Goal: Contribute content: Contribute content

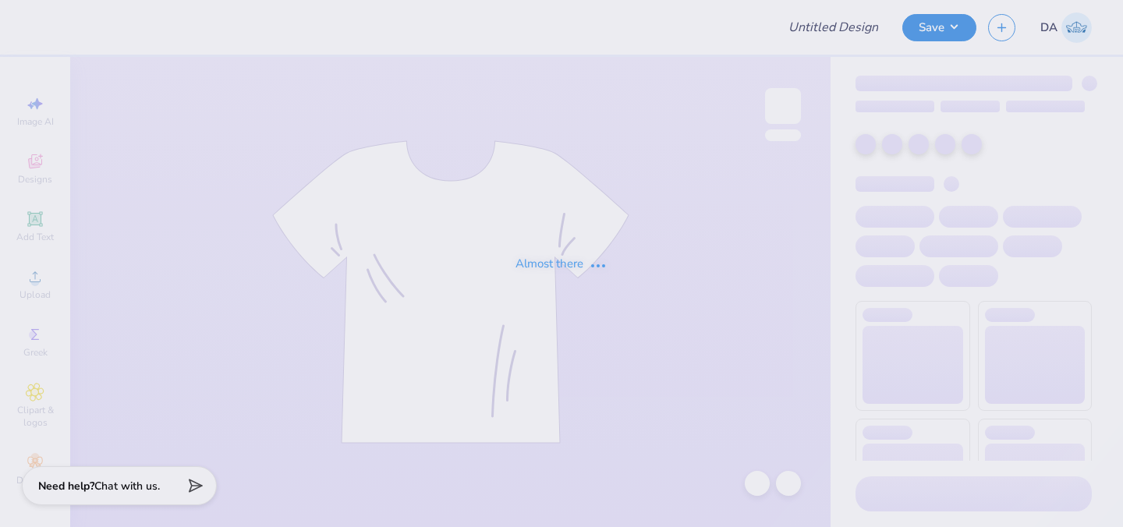
type input "mvnt is a priv"
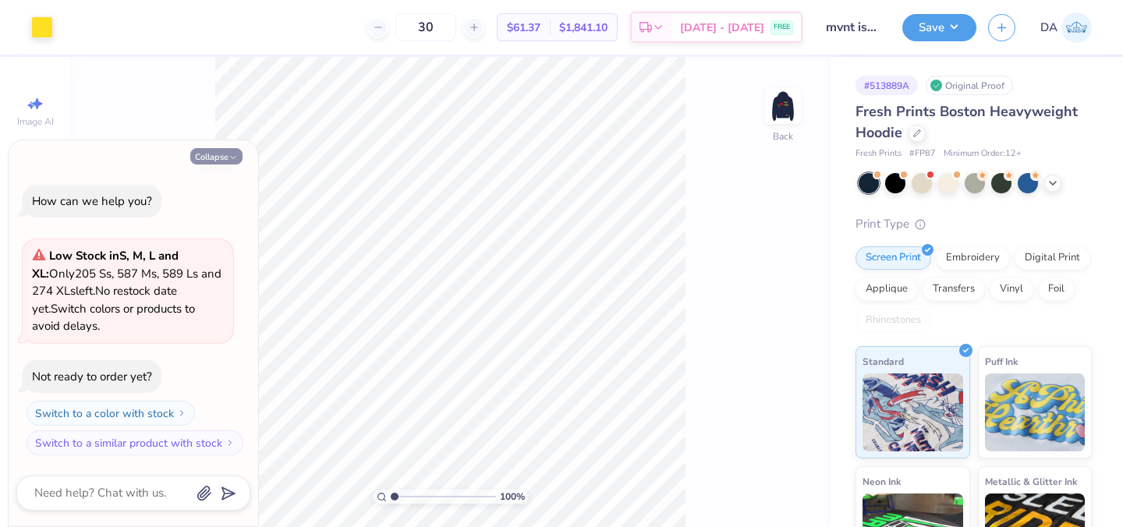
click at [228, 155] on button "Collapse" at bounding box center [216, 156] width 52 height 16
type textarea "x"
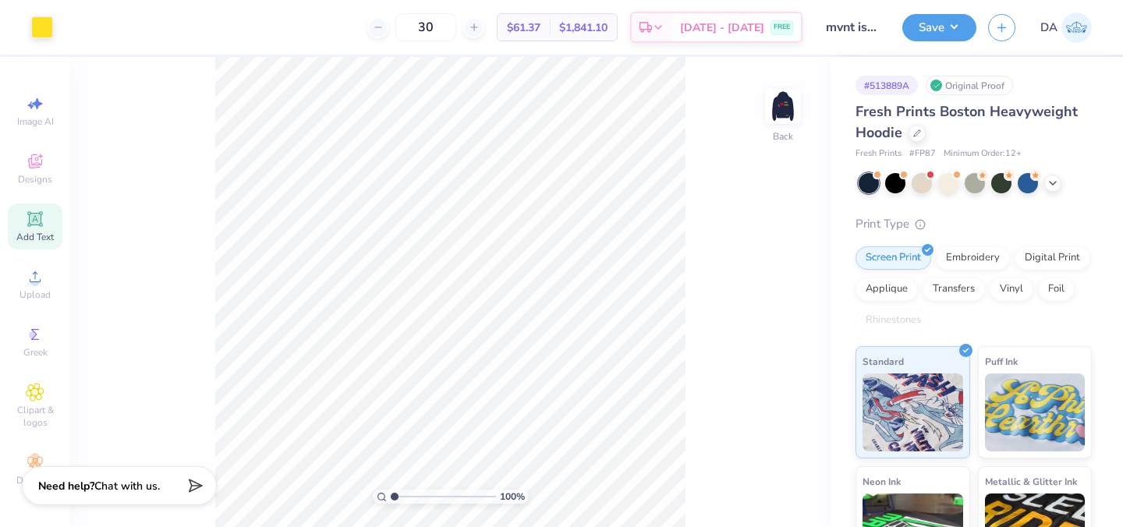
click at [37, 222] on icon at bounding box center [35, 219] width 12 height 12
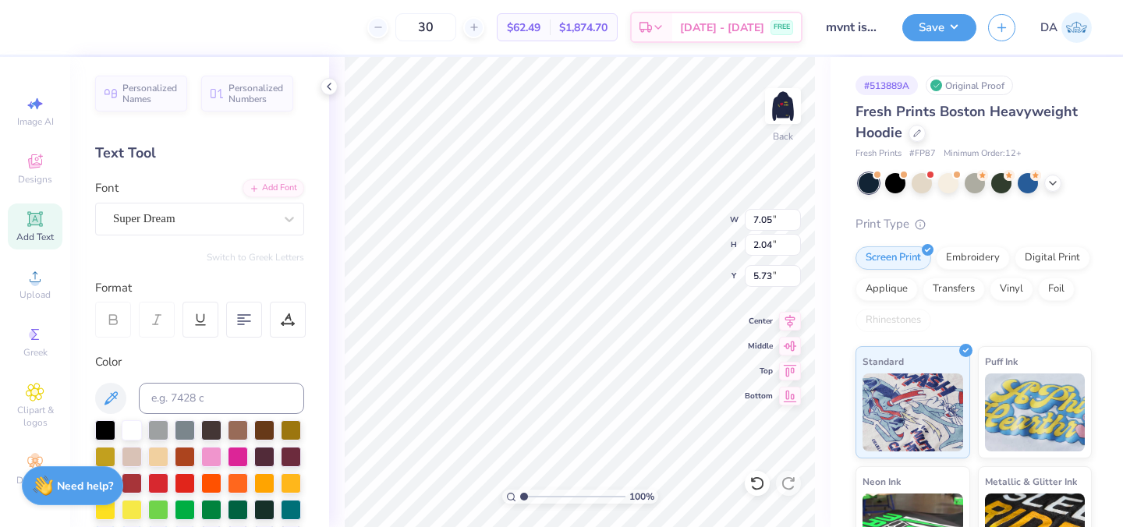
paste textarea "®"
type textarea "®"
click at [246, 214] on div "Super Dream" at bounding box center [194, 219] width 164 height 24
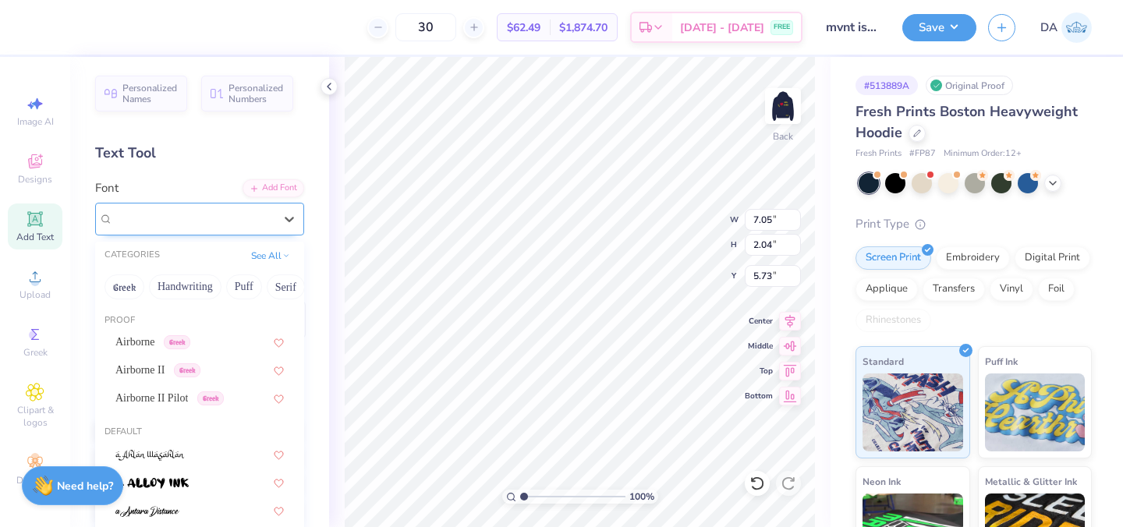
type input "V"
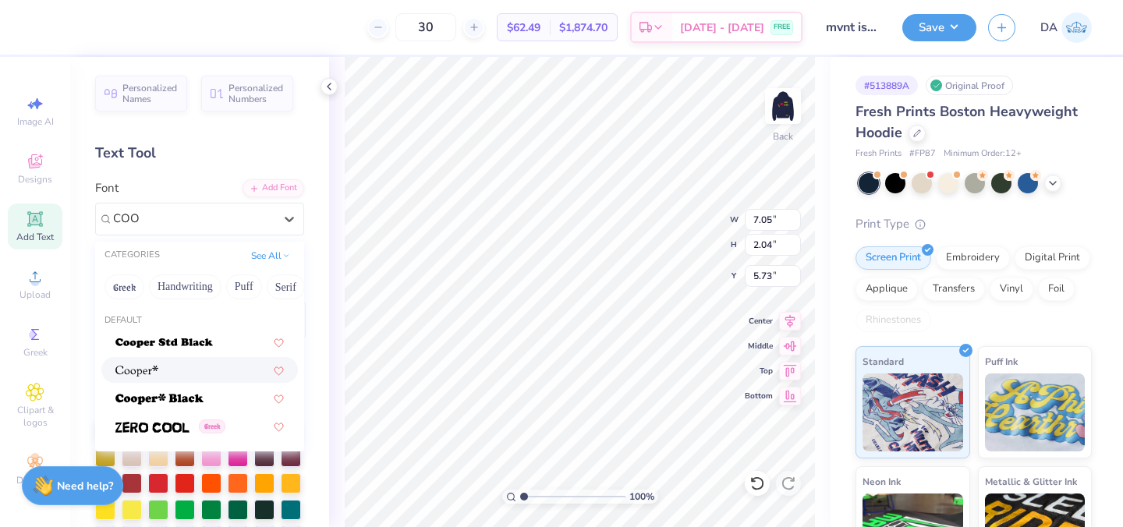
click at [175, 369] on div at bounding box center [199, 370] width 168 height 16
type input "COO"
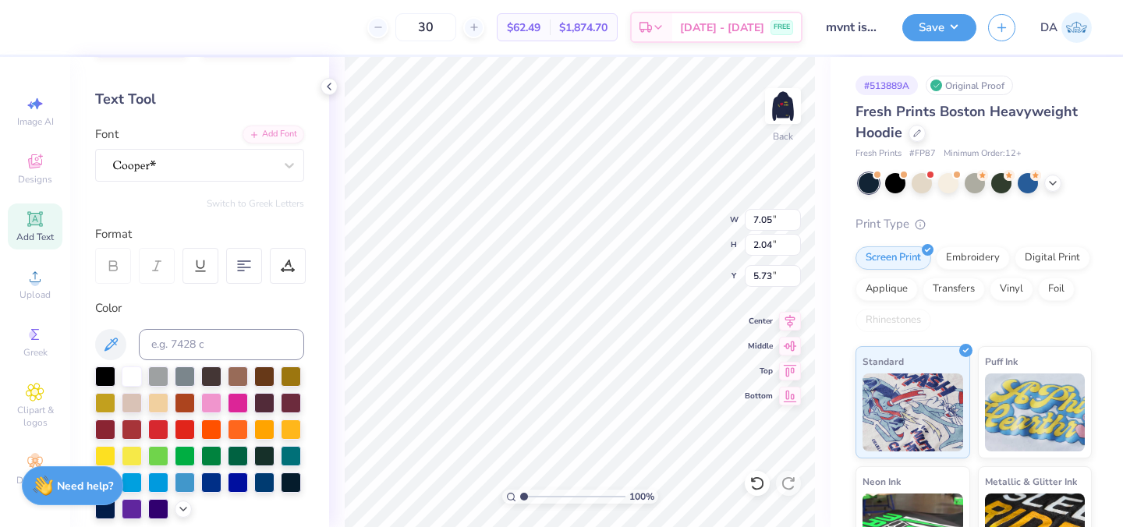
scroll to position [55, 0]
click at [102, 452] on div at bounding box center [105, 454] width 20 height 20
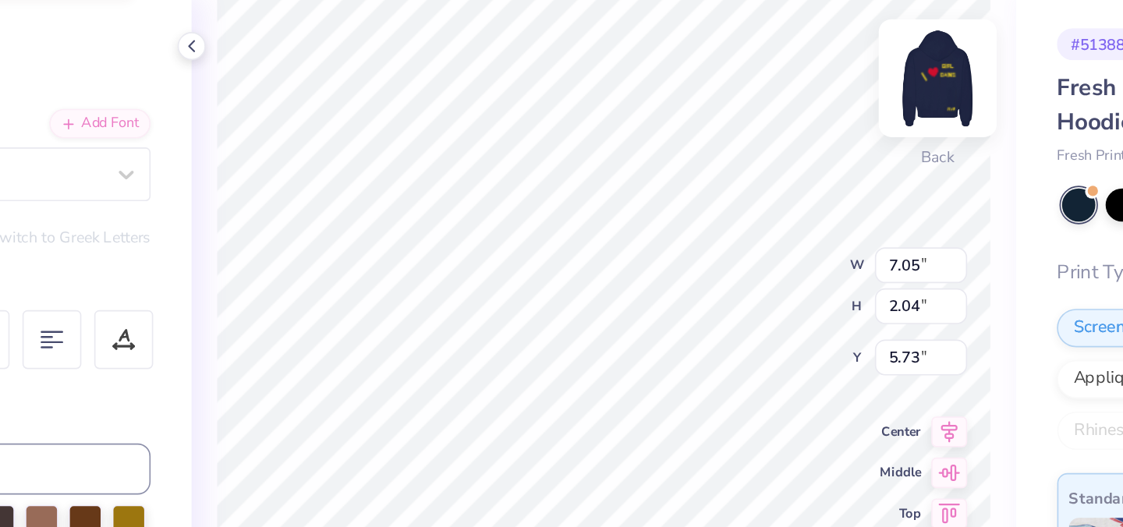
click at [778, 109] on img at bounding box center [783, 106] width 62 height 62
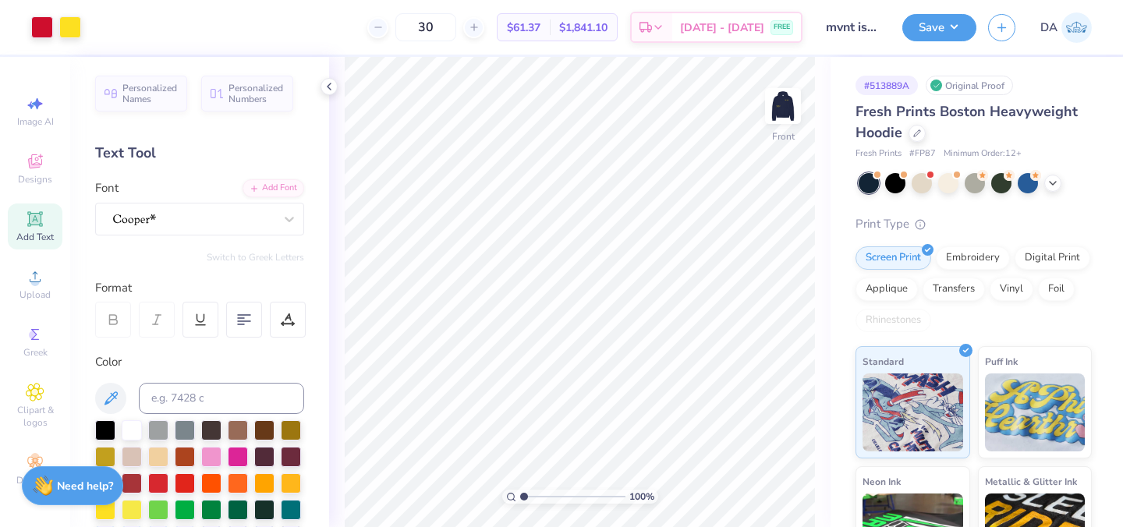
scroll to position [10, 0]
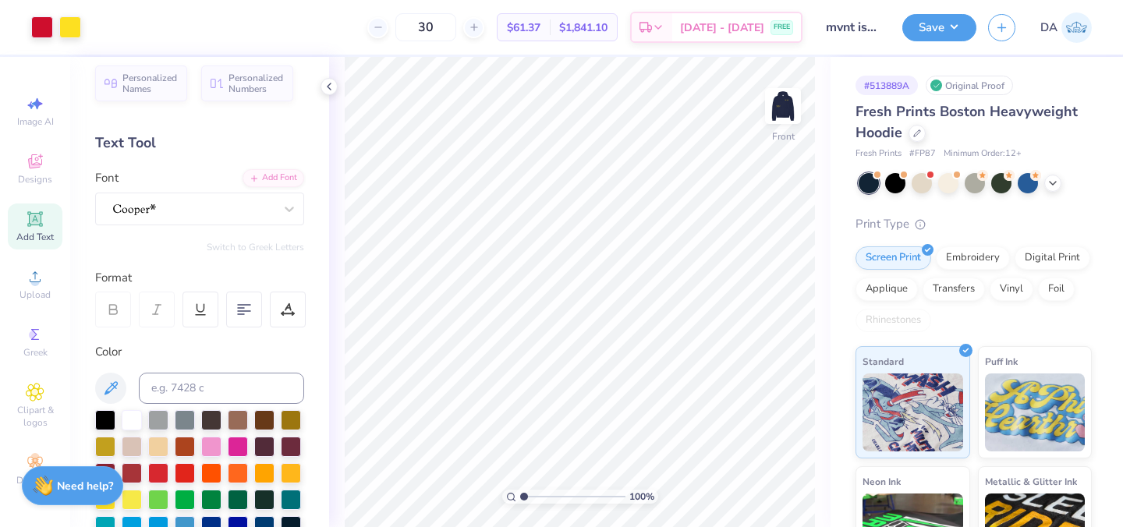
click at [27, 213] on icon at bounding box center [35, 219] width 19 height 19
paste textarea "®"
type textarea "®"
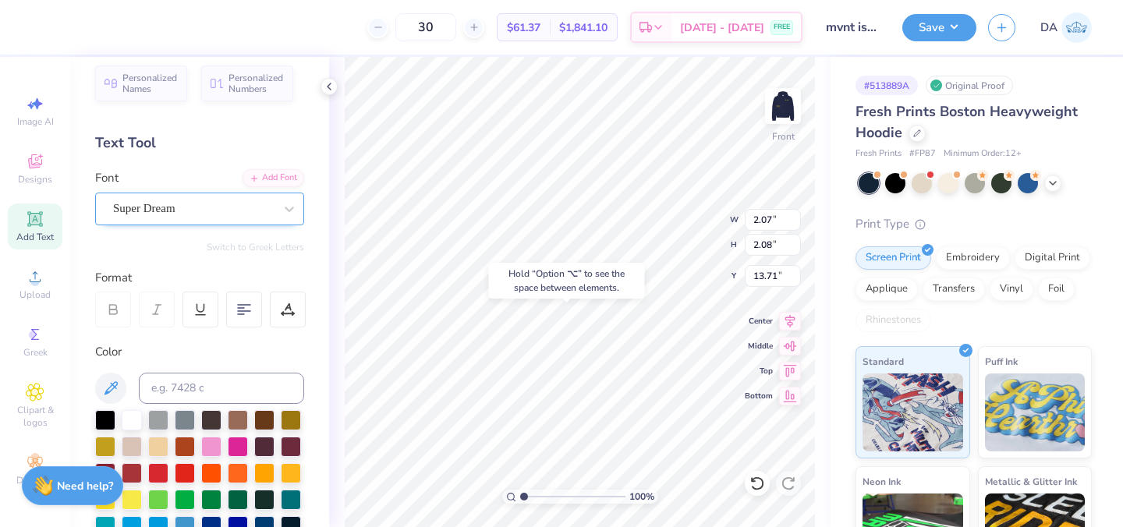
click at [239, 207] on div "Super Dream" at bounding box center [194, 209] width 164 height 24
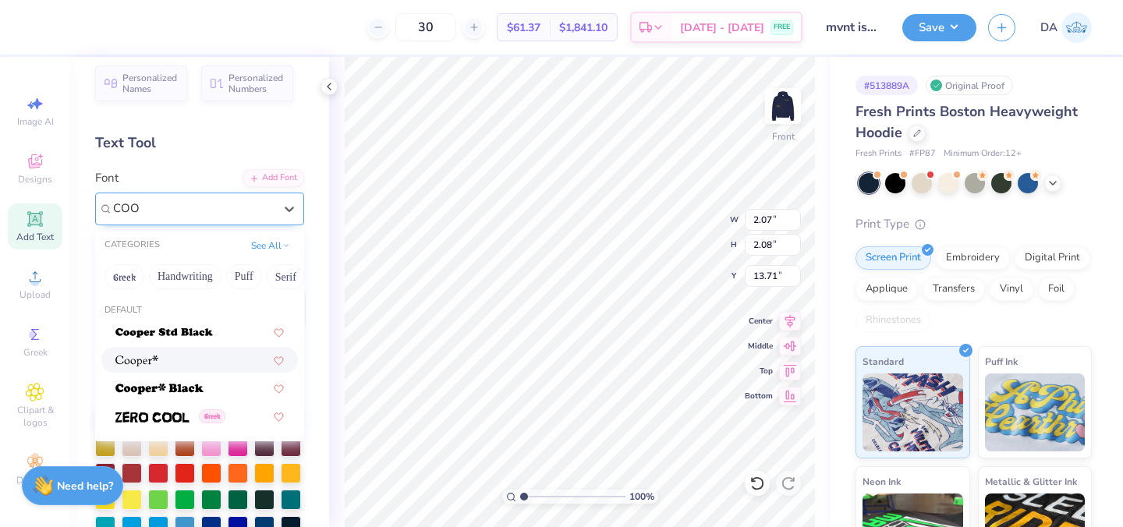
click at [179, 367] on div at bounding box center [199, 360] width 168 height 16
type input "COO"
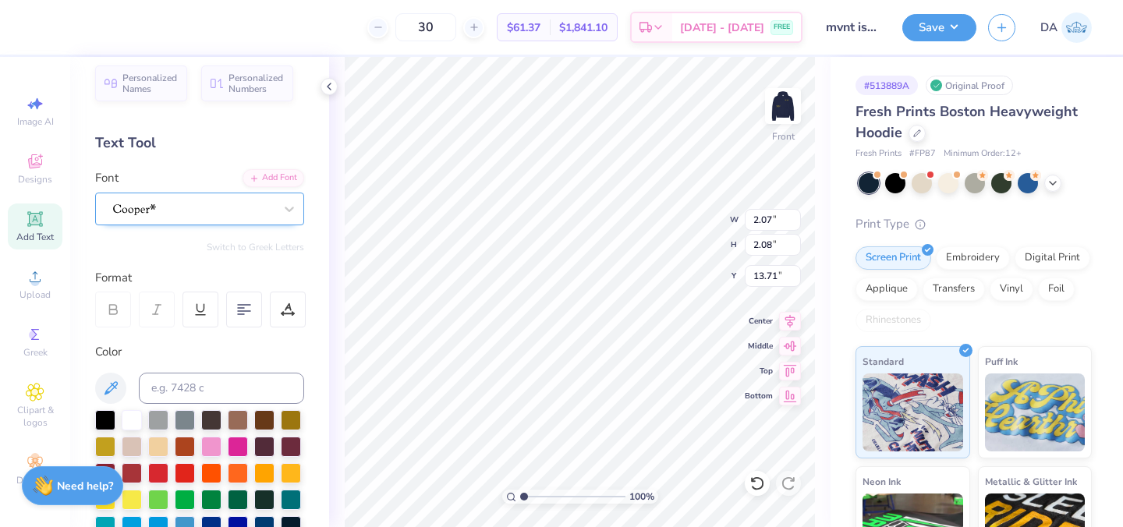
type input "2.14"
type input "2.19"
type input "13.65"
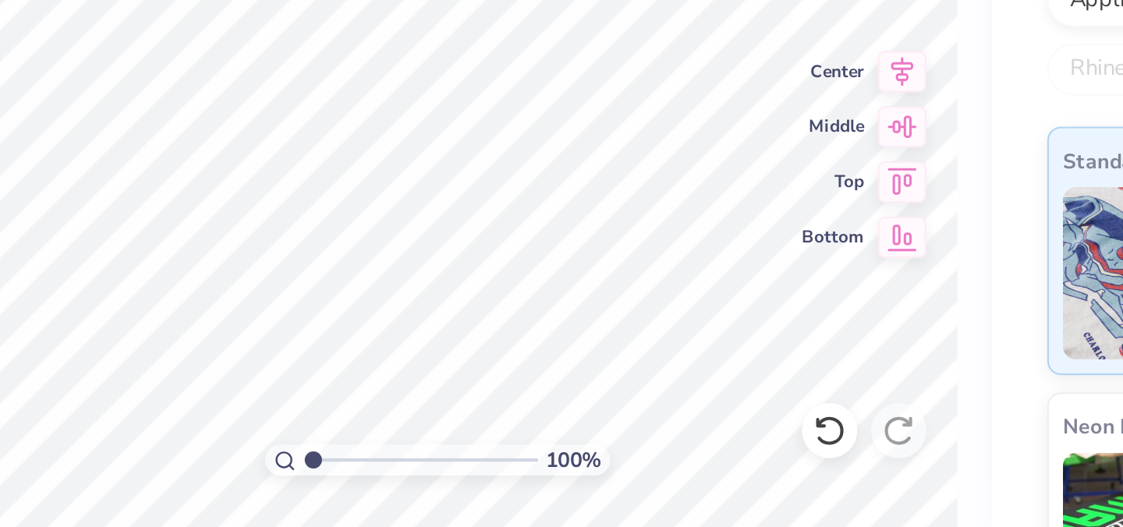
type input "0.54"
type input "0.55"
type input "15.29"
type input "22.63"
type input "0.65"
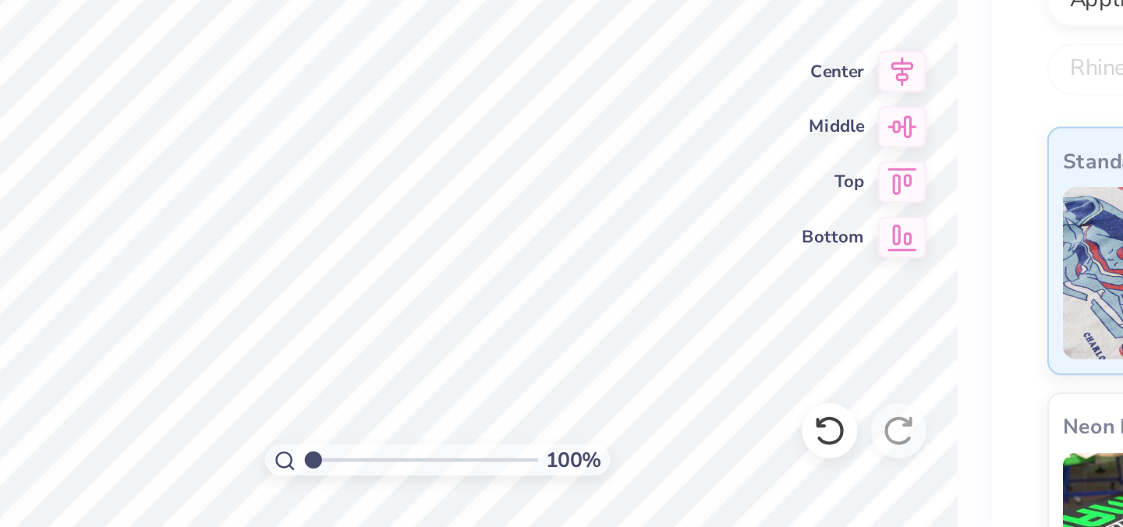
type input "0.66"
type input "0.36"
type input "0.37"
type input "22.92"
type input "22.90"
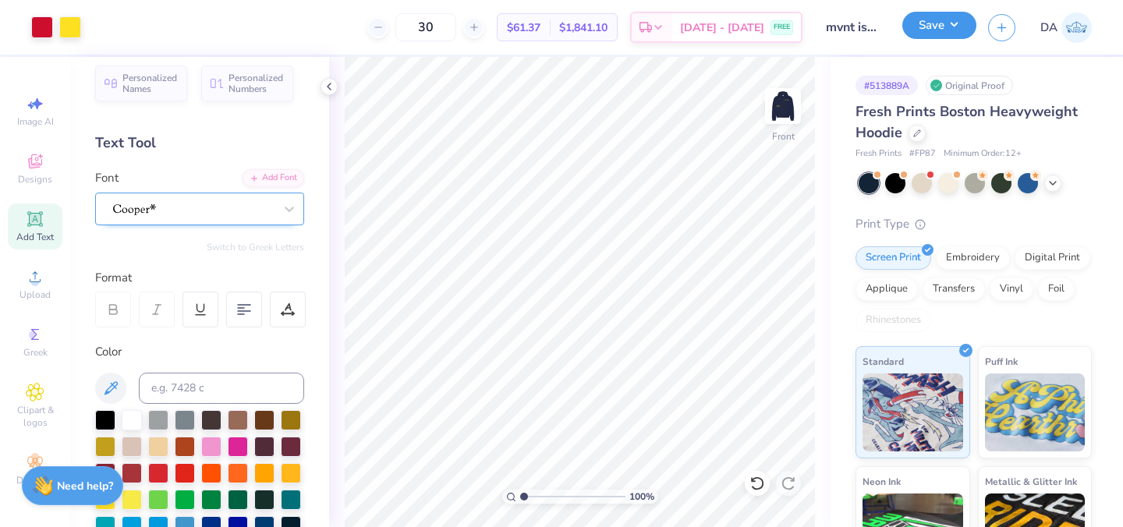
click at [920, 27] on button "Save" at bounding box center [939, 25] width 74 height 27
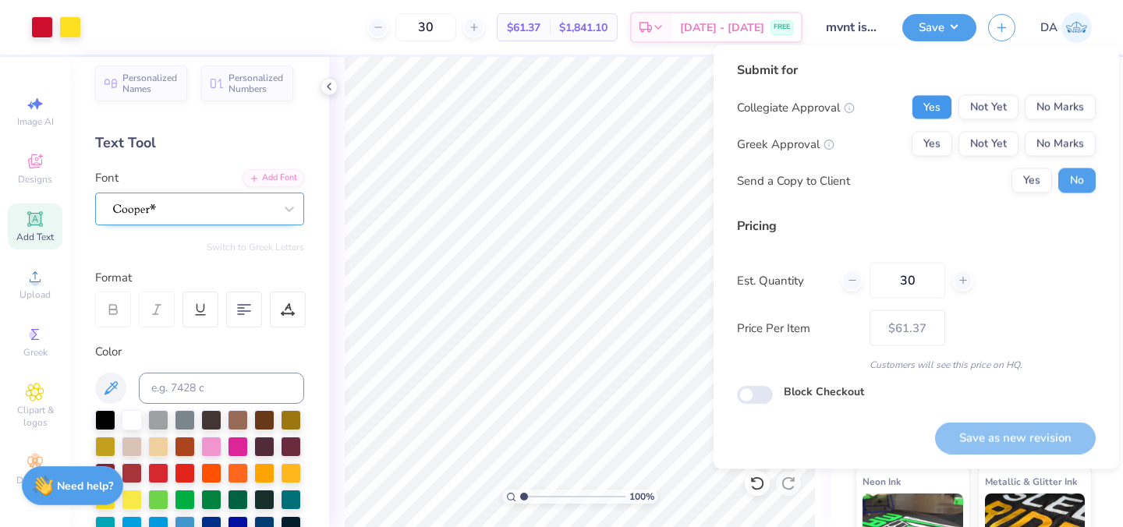
click at [935, 105] on button "Yes" at bounding box center [932, 107] width 41 height 25
click at [1064, 140] on button "No Marks" at bounding box center [1060, 144] width 71 height 25
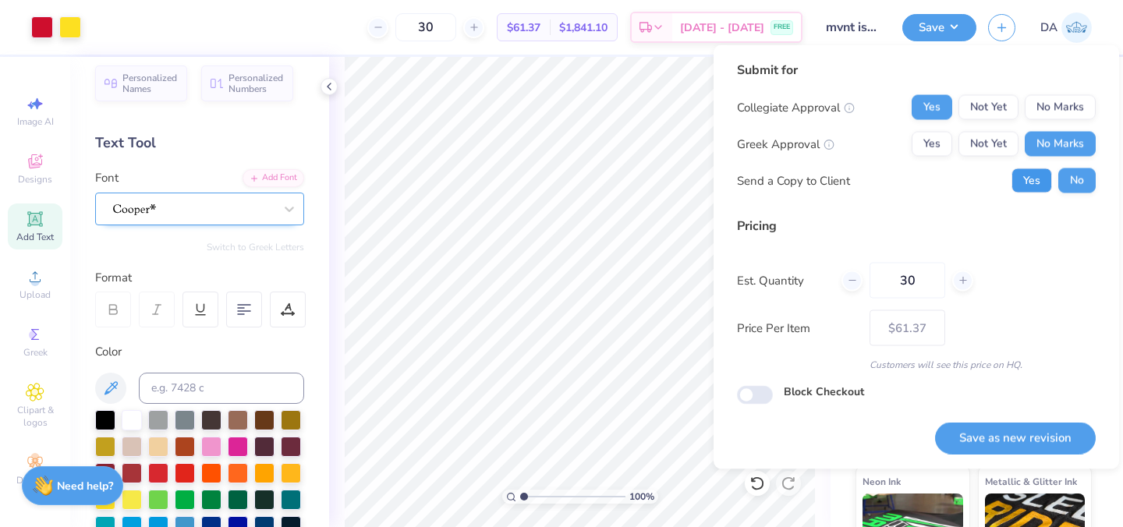
click at [1035, 188] on button "Yes" at bounding box center [1032, 180] width 41 height 25
click at [1002, 428] on button "Save as new revision" at bounding box center [1015, 438] width 161 height 32
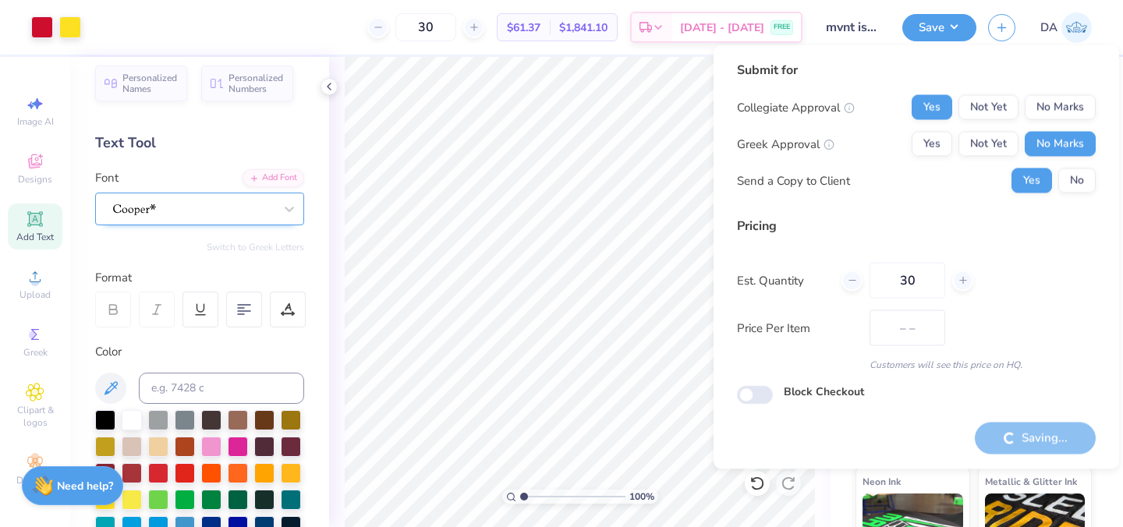
type input "$61.37"
type textarea "x"
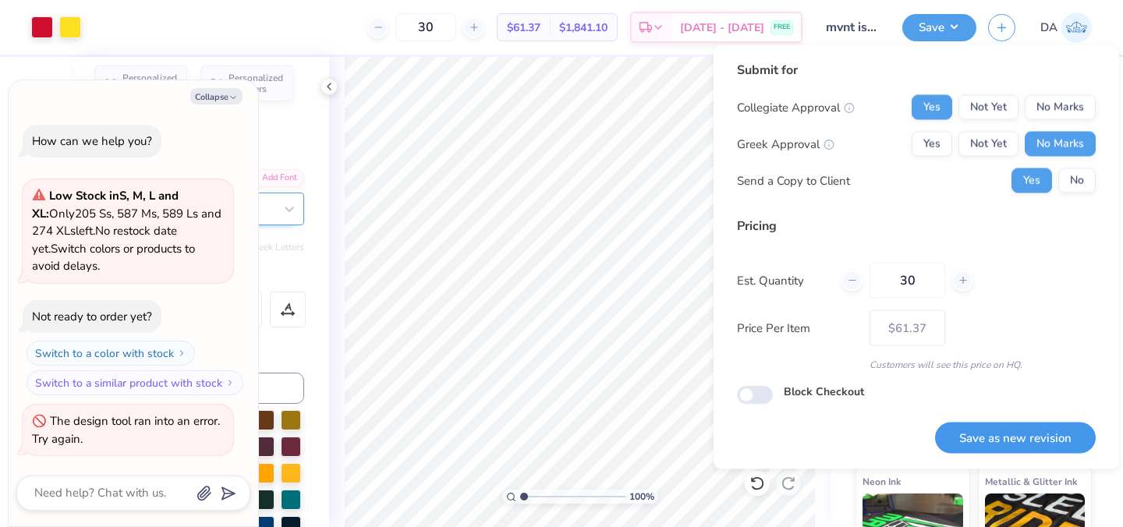
click at [1019, 438] on button "Save as new revision" at bounding box center [1015, 438] width 161 height 32
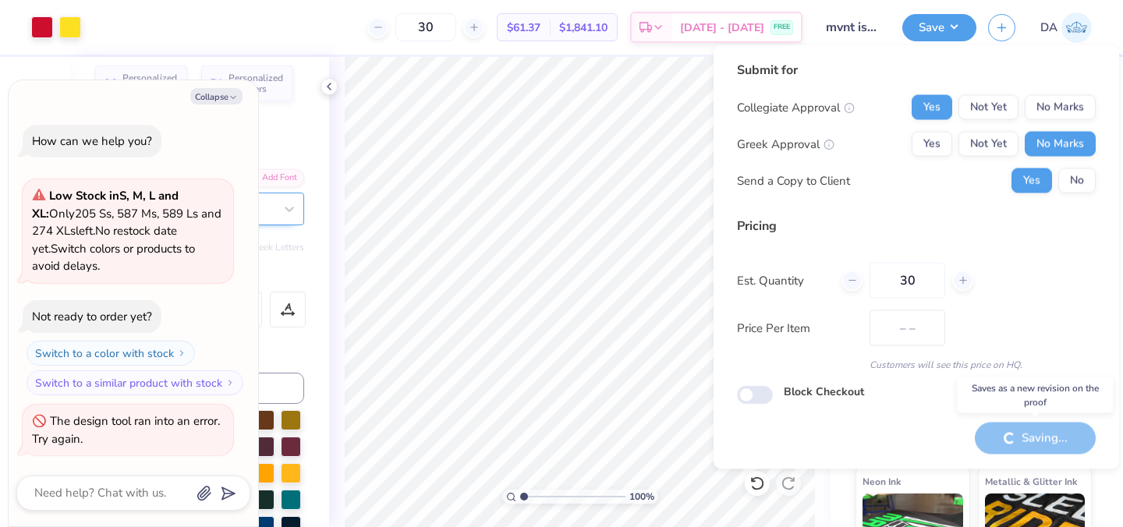
type input "$61.37"
type textarea "x"
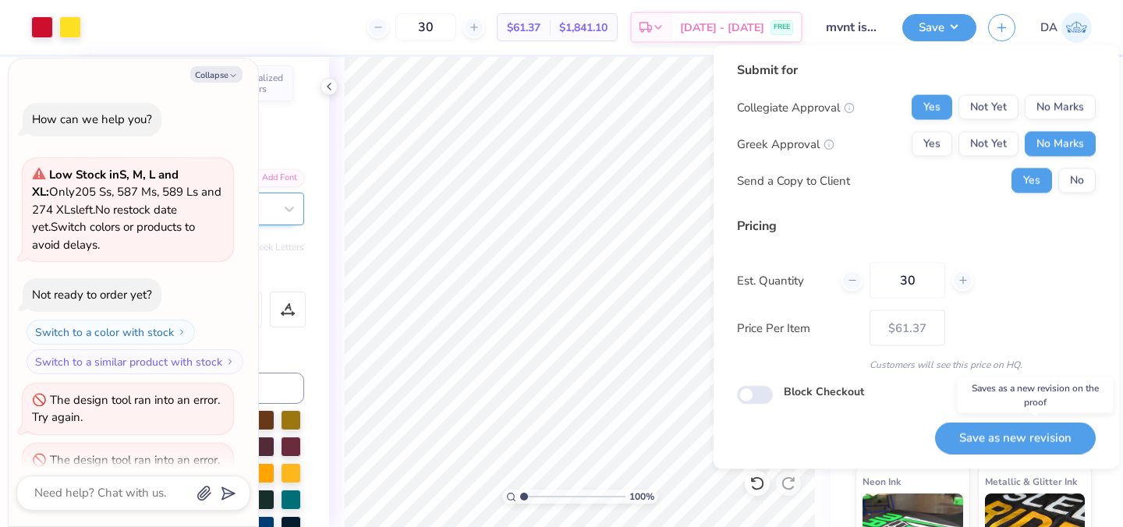
scroll to position [38, 0]
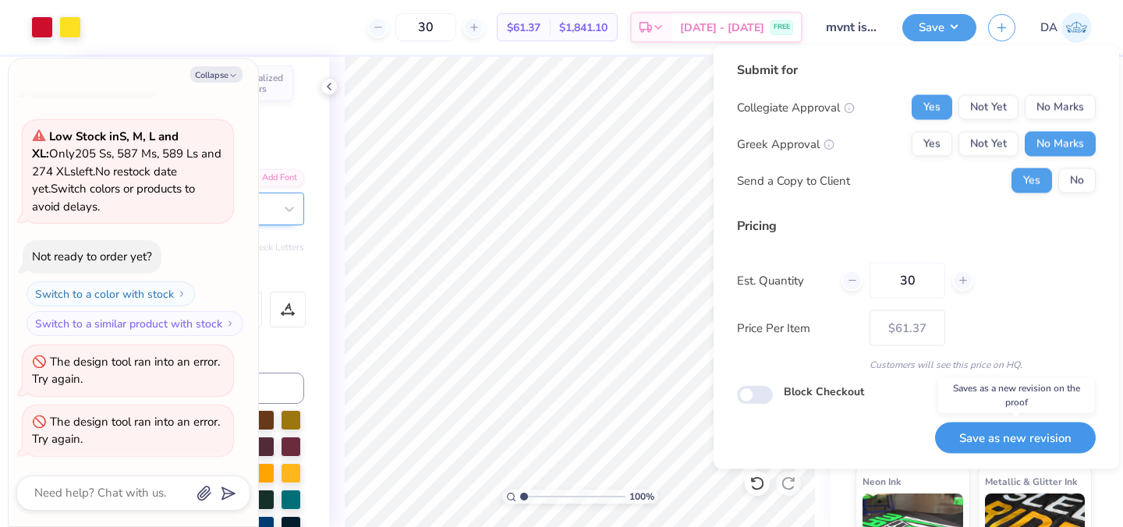
click at [989, 439] on button "Save as new revision" at bounding box center [1015, 438] width 161 height 32
type input "$61.37"
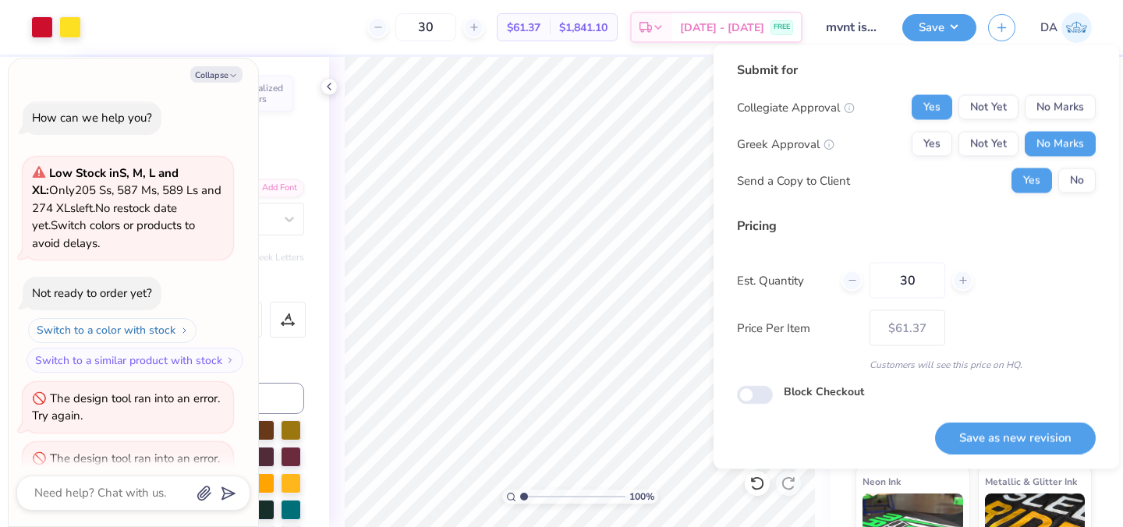
scroll to position [0, 0]
click at [229, 71] on icon "button" at bounding box center [233, 75] width 9 height 9
type textarea "x"
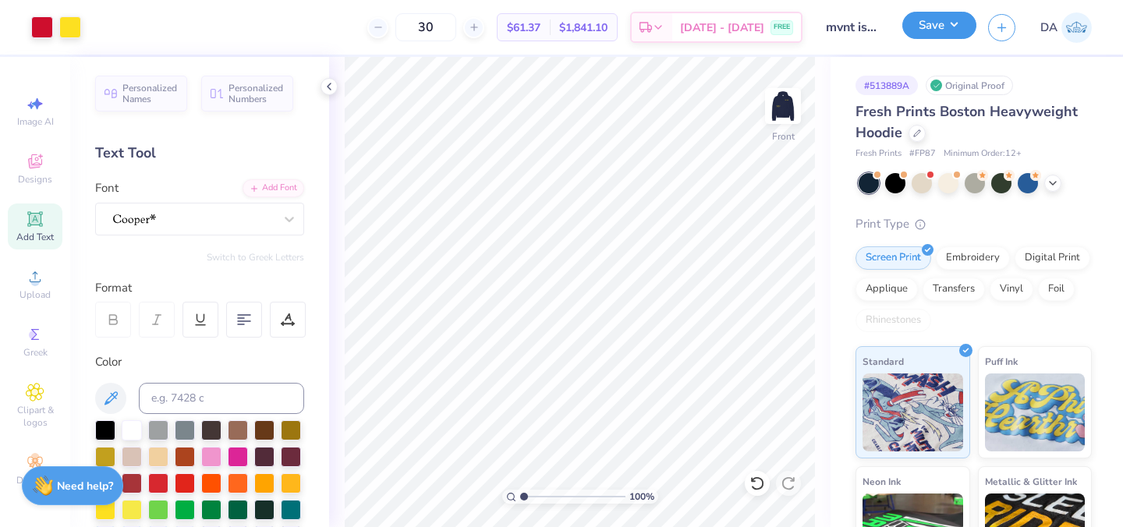
click at [943, 20] on button "Save" at bounding box center [939, 25] width 74 height 27
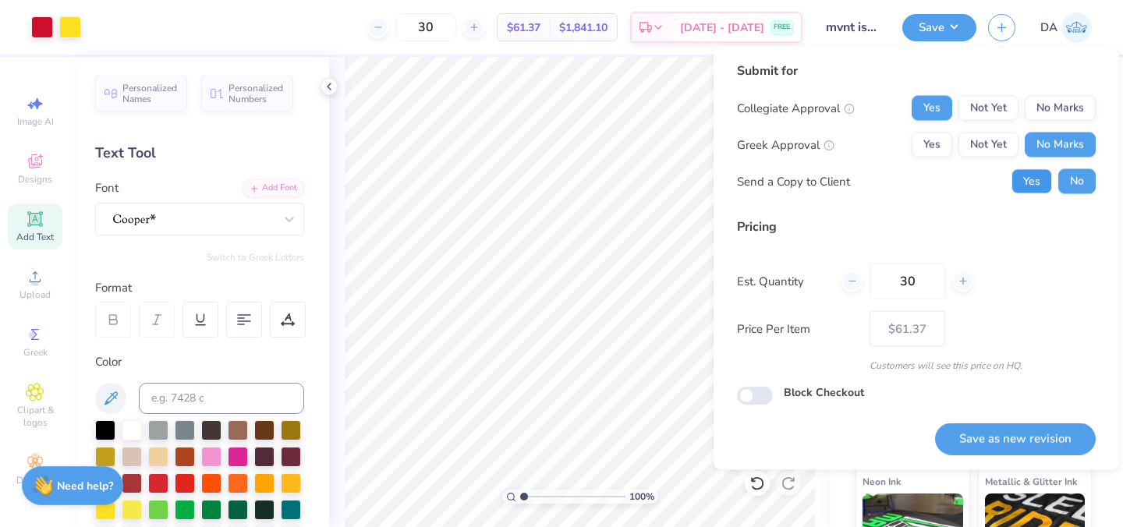
click at [1039, 183] on button "Yes" at bounding box center [1032, 181] width 41 height 25
click at [987, 443] on button "Save as new revision" at bounding box center [1015, 439] width 161 height 32
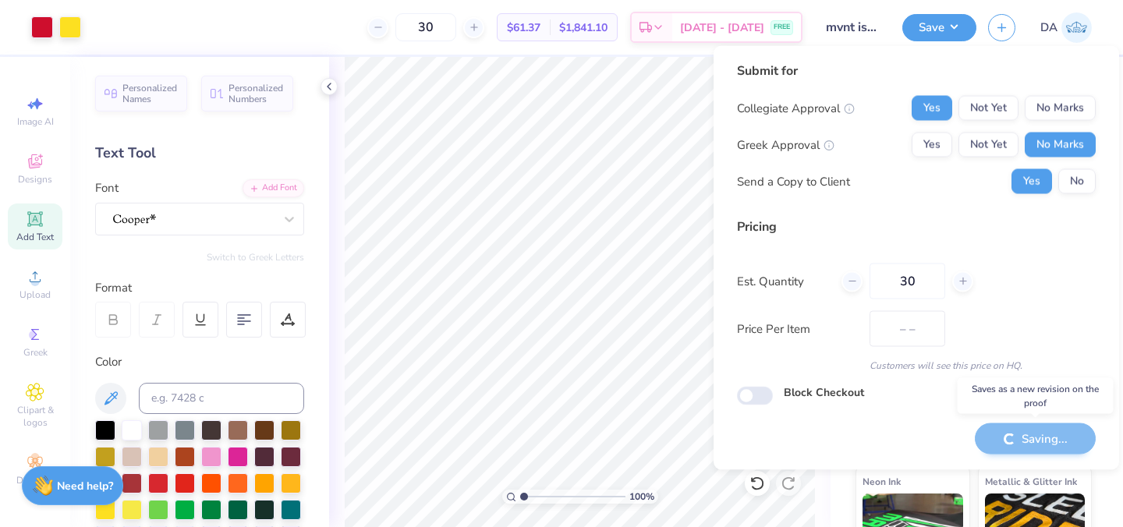
type input "$61.37"
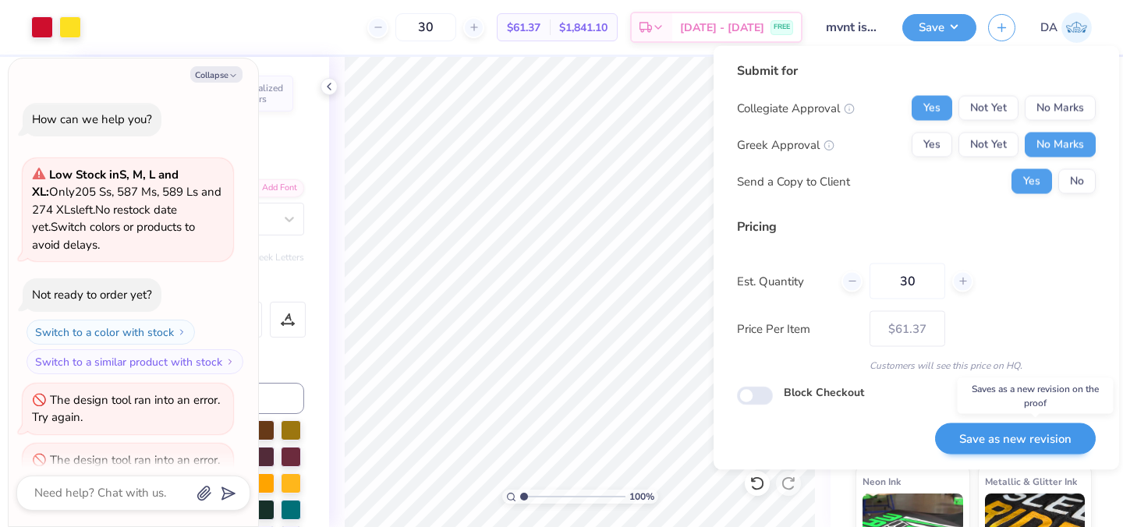
scroll to position [158, 0]
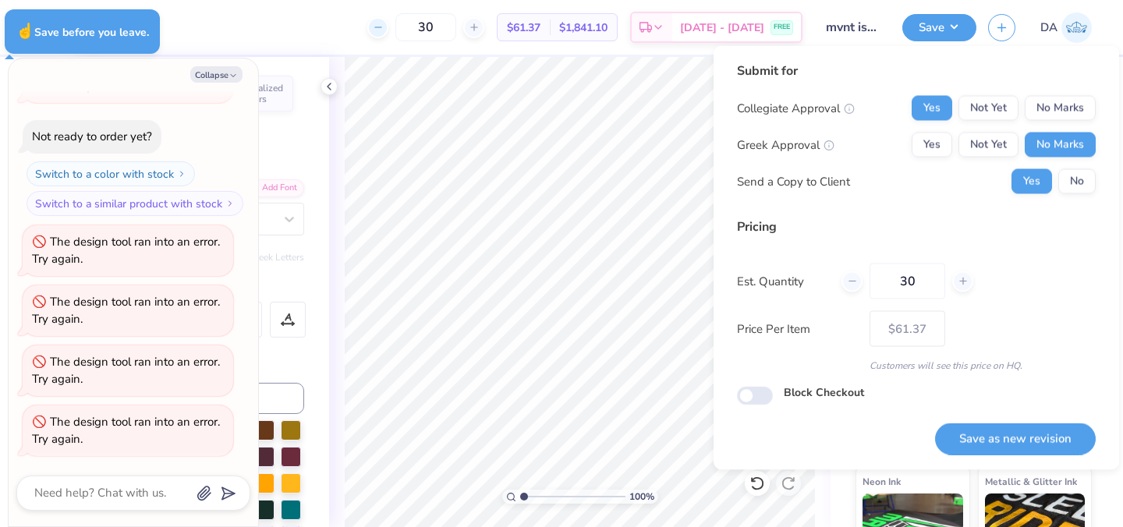
type textarea "x"
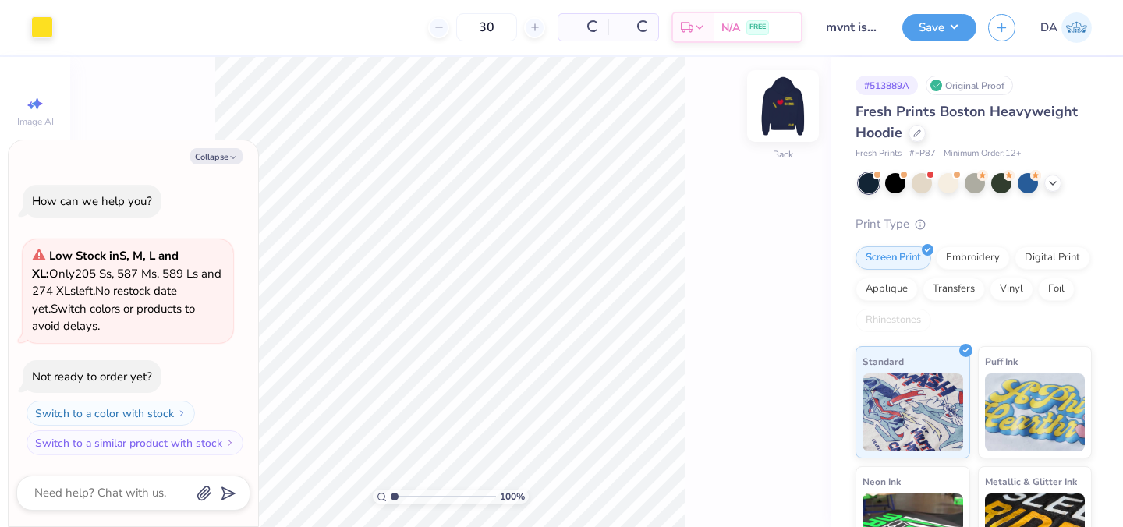
click at [778, 121] on img at bounding box center [783, 106] width 62 height 62
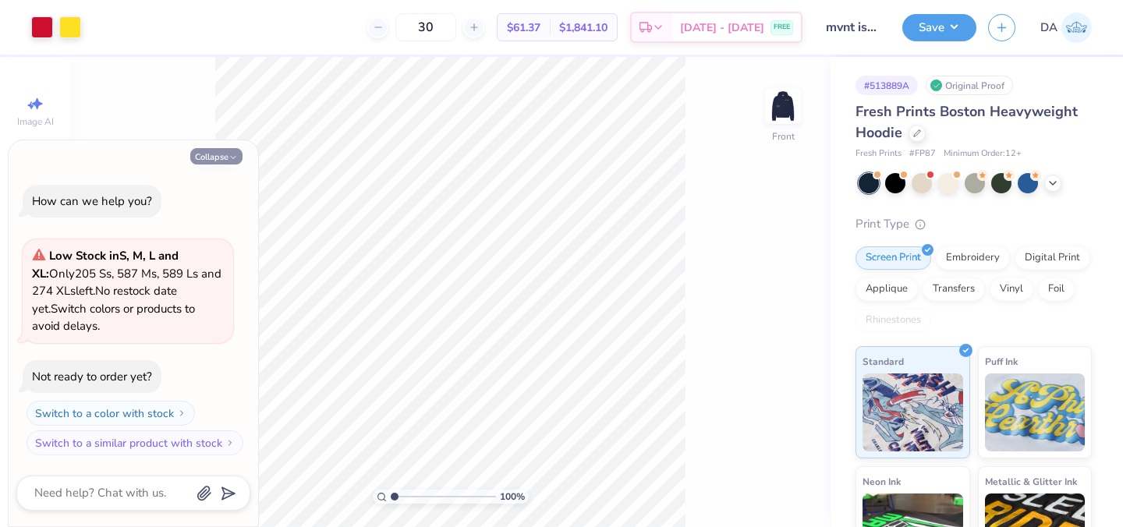
click at [220, 154] on button "Collapse" at bounding box center [216, 156] width 52 height 16
type textarea "x"
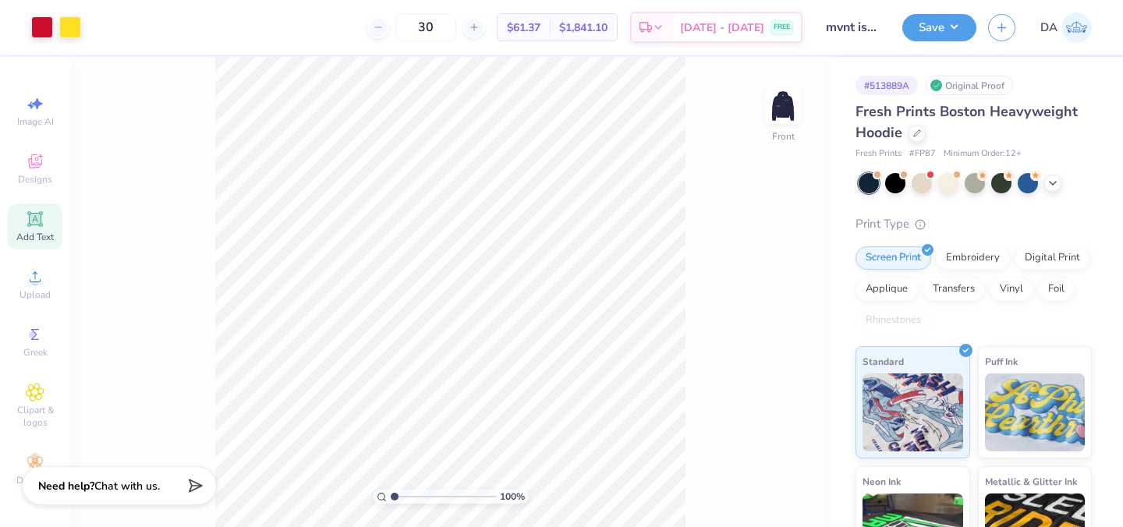
click at [33, 239] on span "Add Text" at bounding box center [34, 237] width 37 height 12
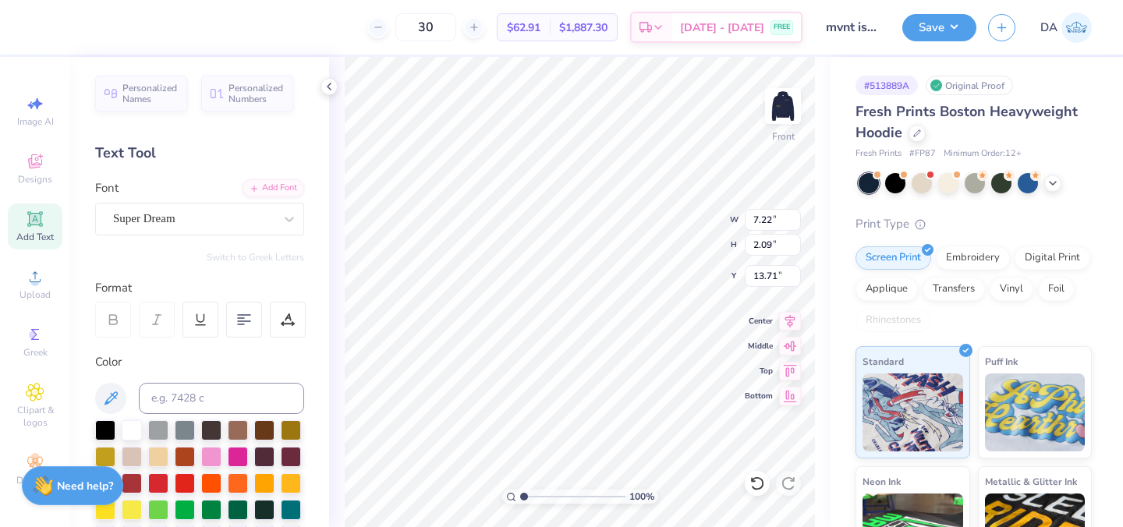
paste textarea "®"
type textarea "®"
click at [204, 207] on div "Super Dream" at bounding box center [194, 219] width 164 height 24
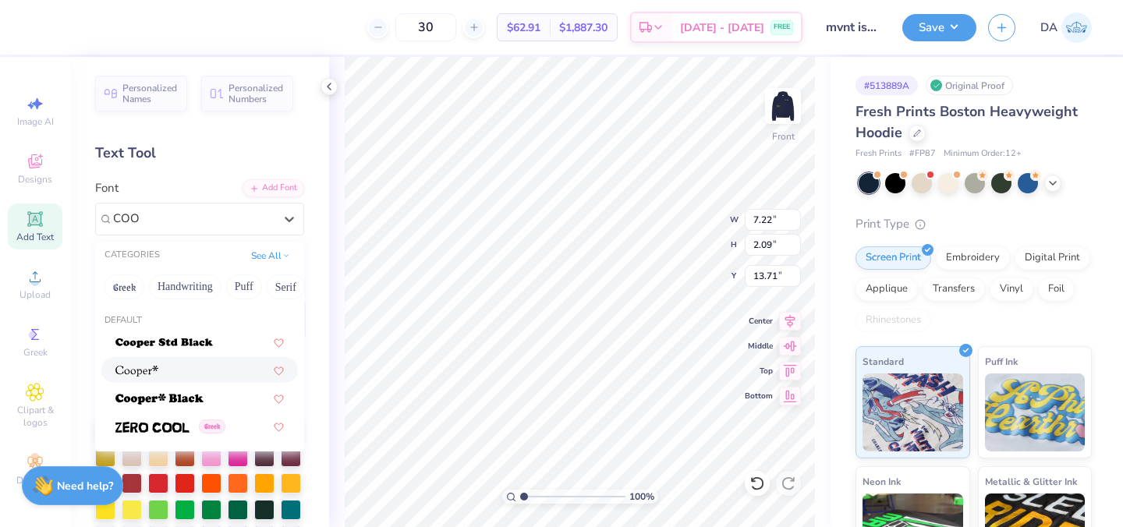
click at [172, 372] on div at bounding box center [199, 370] width 168 height 16
type input "COO"
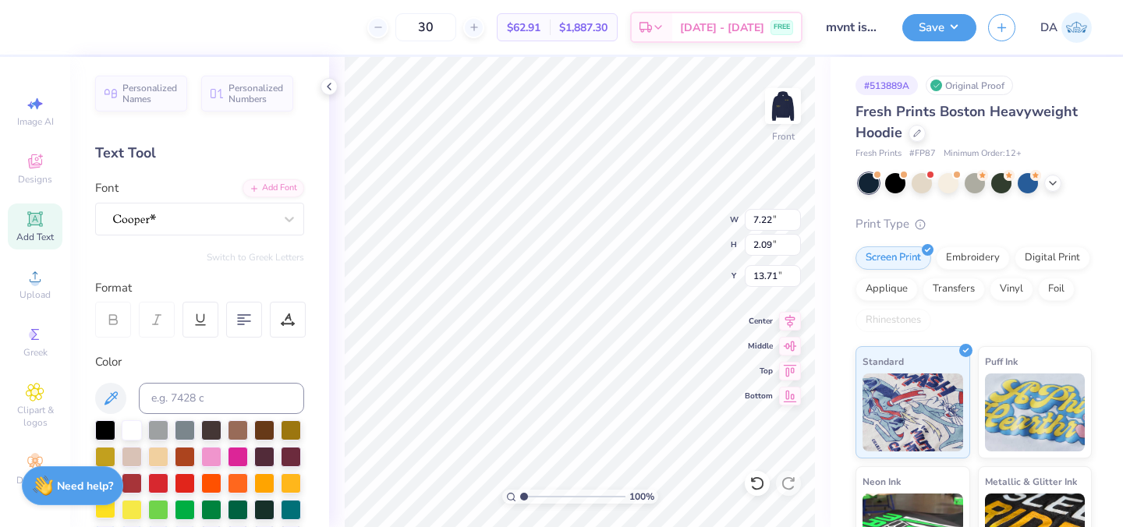
click at [104, 507] on div at bounding box center [105, 508] width 20 height 20
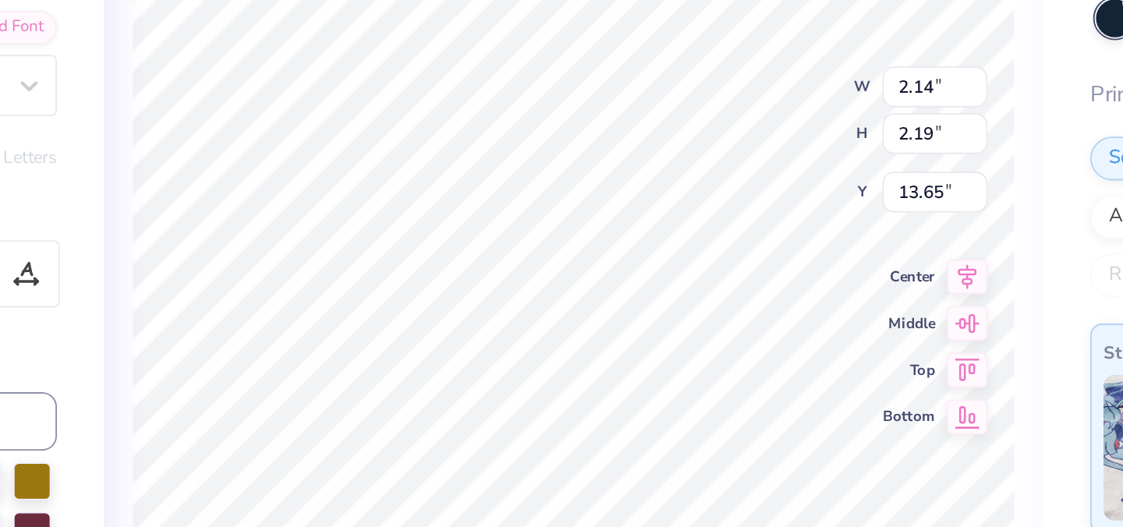
type input "19.09"
type input "0.28"
type input "0.29"
type input "20.99"
type input "22.90"
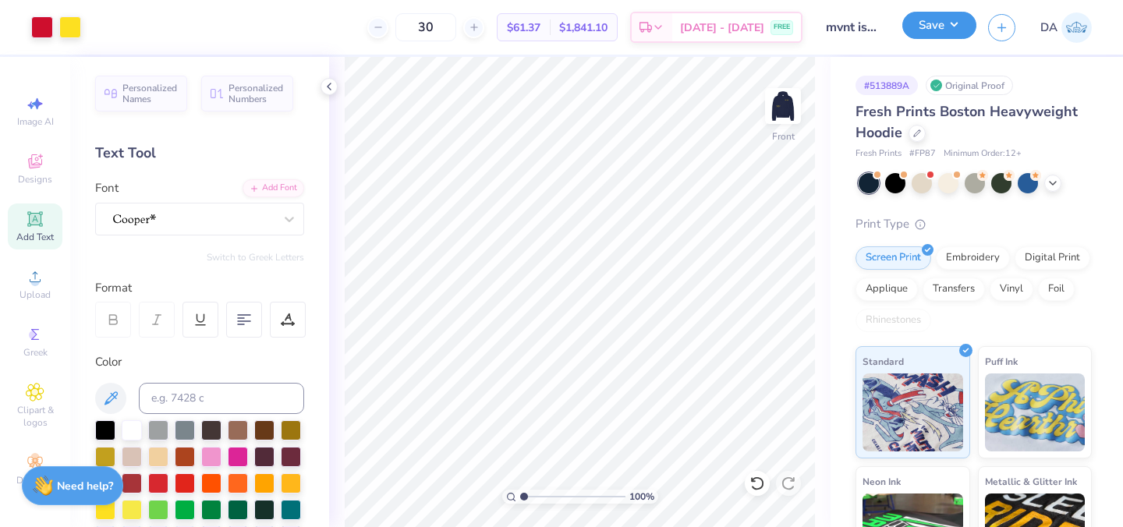
click at [950, 27] on button "Save" at bounding box center [939, 25] width 74 height 27
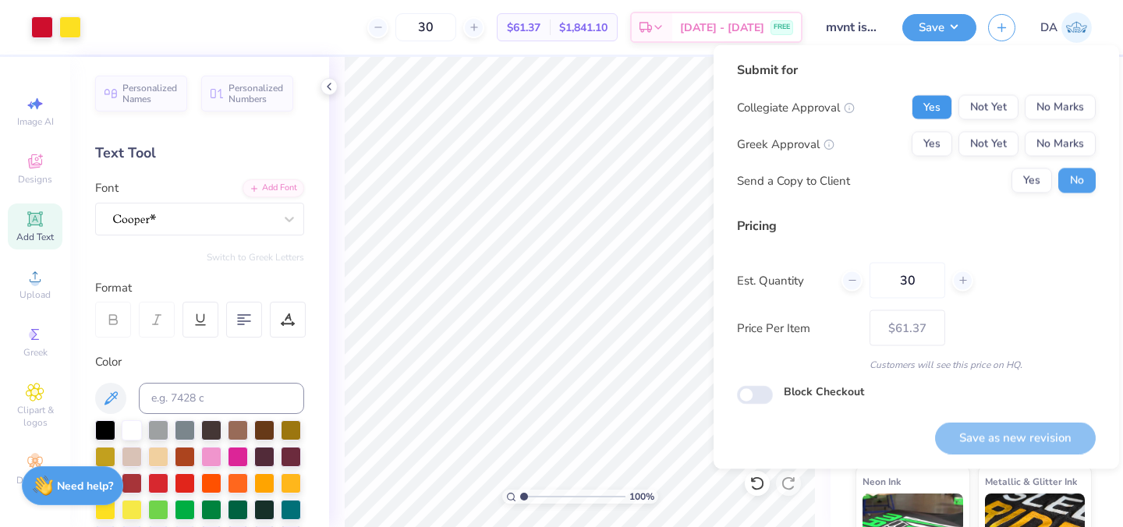
click at [939, 111] on button "Yes" at bounding box center [932, 107] width 41 height 25
click at [1054, 150] on button "No Marks" at bounding box center [1060, 144] width 71 height 25
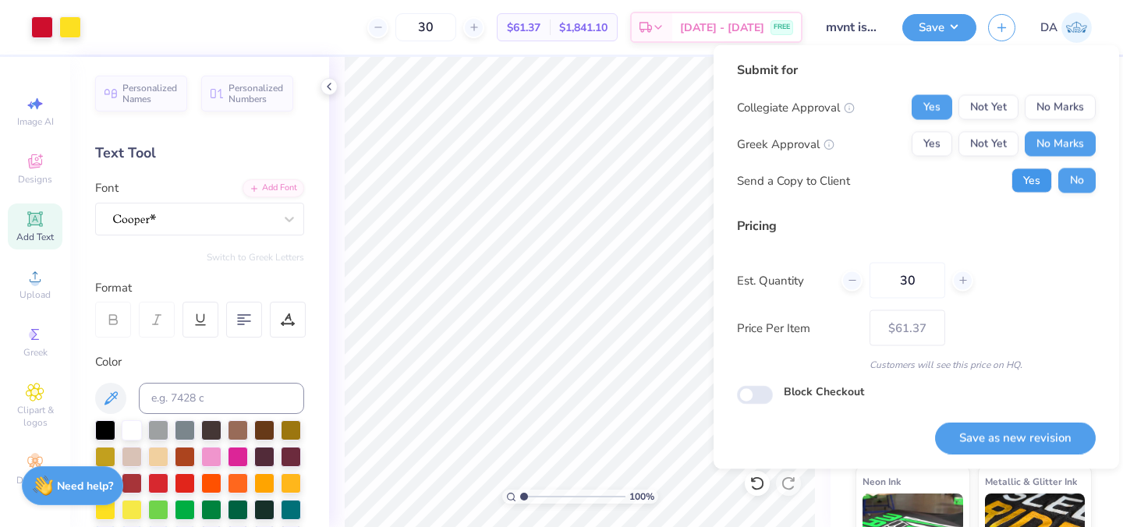
click at [1042, 183] on button "Yes" at bounding box center [1032, 180] width 41 height 25
click at [992, 424] on button "Save as new revision" at bounding box center [1015, 438] width 161 height 32
type input "– –"
